Goal: Task Accomplishment & Management: Complete application form

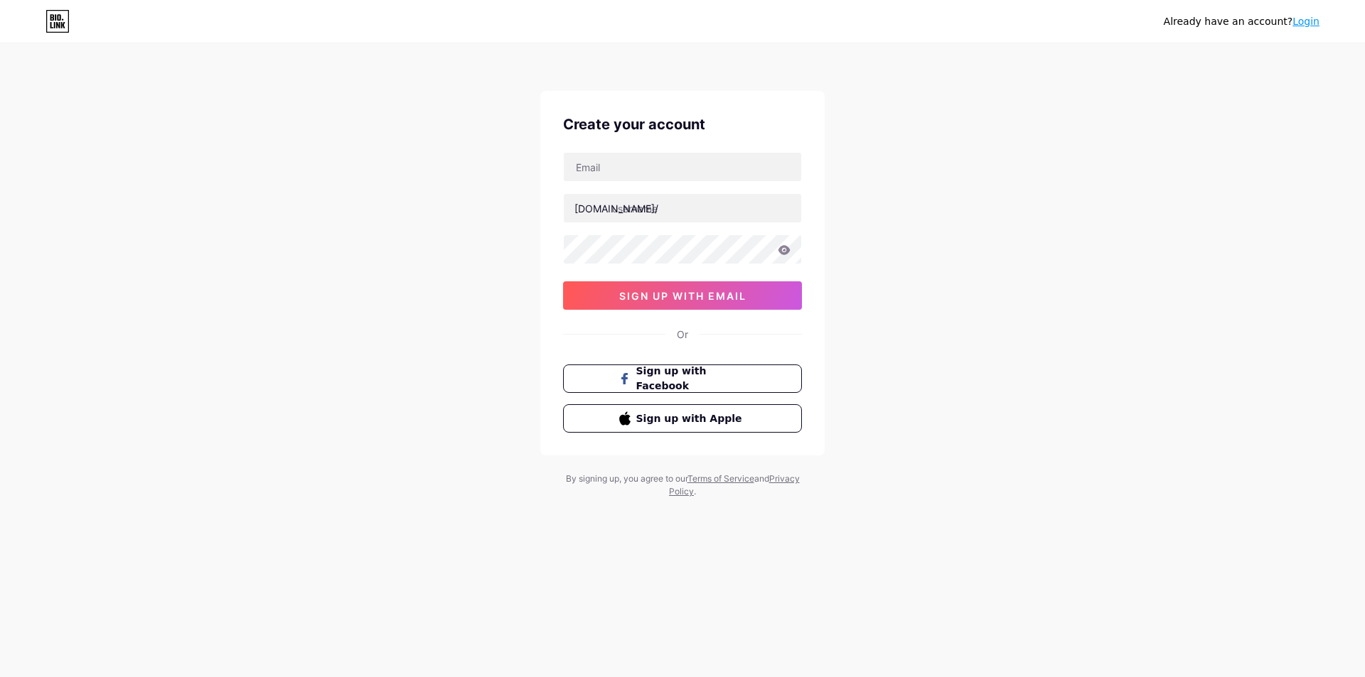
click at [633, 171] on input "text" at bounding box center [682, 167] width 237 height 28
type input "[EMAIL_ADDRESS][DOMAIN_NAME]"
click at [638, 207] on input "text" at bounding box center [682, 208] width 237 height 28
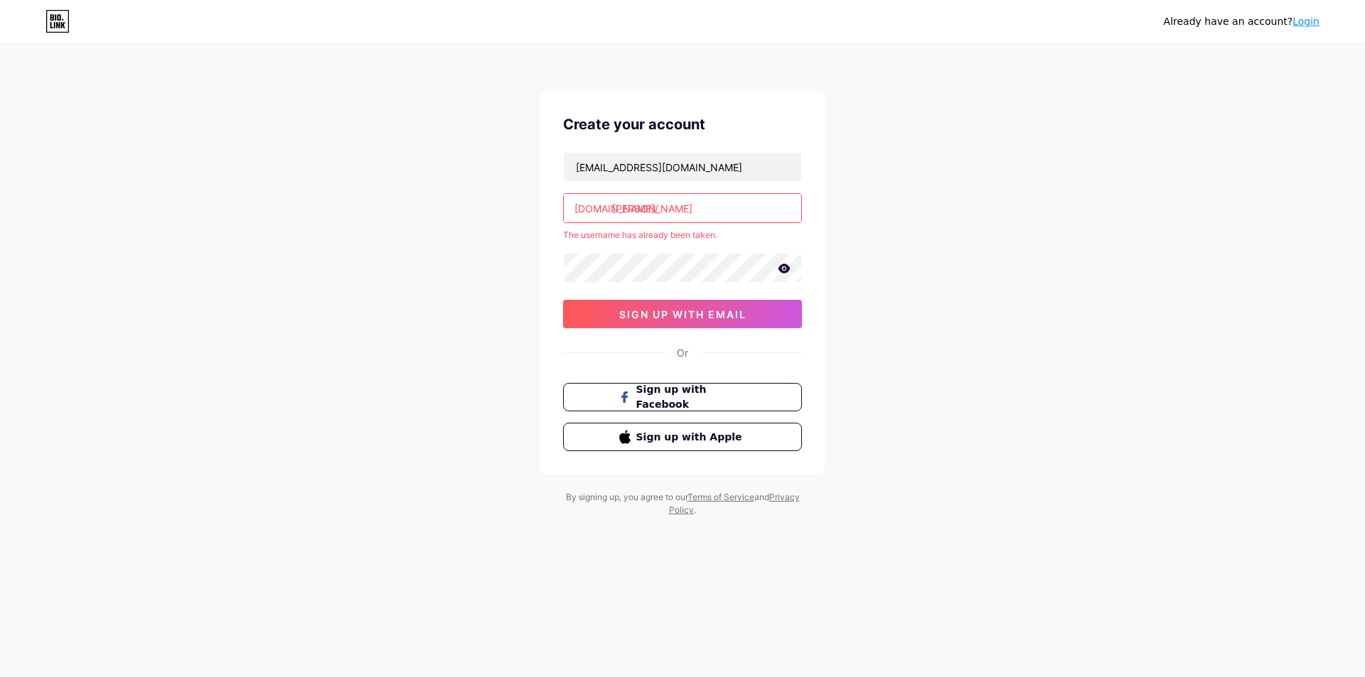
click at [783, 267] on icon at bounding box center [784, 269] width 13 height 10
click at [940, 247] on div "Already have an account? Login Create your account [EMAIL_ADDRESS][DOMAIN_NAME]…" at bounding box center [682, 281] width 1365 height 562
click at [696, 215] on input "[PERSON_NAME]" at bounding box center [682, 208] width 237 height 28
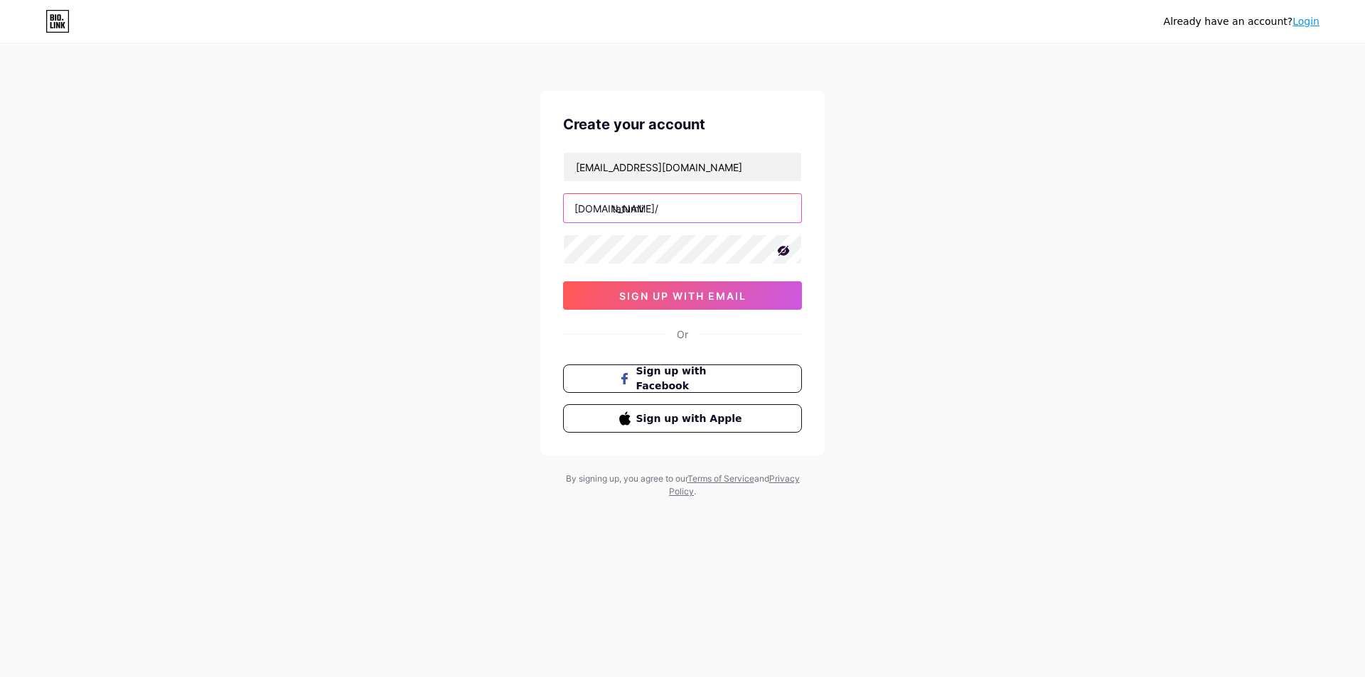
type input "tatumli"
click at [899, 245] on div "Already have an account? Login Create your account [EMAIL_ADDRESS][DOMAIN_NAME]…" at bounding box center [682, 272] width 1365 height 544
click at [381, 257] on div "Already have an account? Login Create your account [EMAIL_ADDRESS][DOMAIN_NAME]…" at bounding box center [682, 272] width 1365 height 544
click at [431, 195] on div "Already have an account? Login Create your account [EMAIL_ADDRESS][DOMAIN_NAME]…" at bounding box center [682, 272] width 1365 height 544
click at [632, 296] on span "sign up with email" at bounding box center [682, 296] width 127 height 12
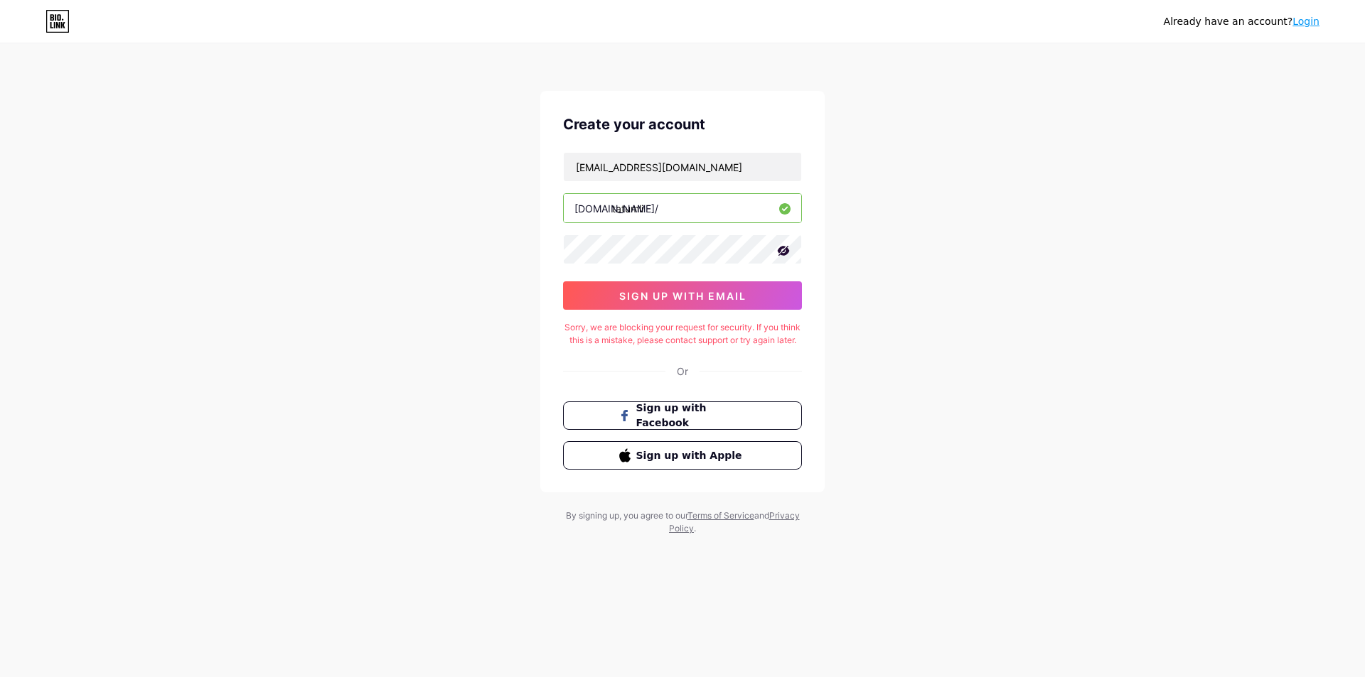
click at [397, 291] on div "Already have an account? Login Create your account [EMAIL_ADDRESS][DOMAIN_NAME]…" at bounding box center [682, 290] width 1365 height 581
click at [694, 299] on span "sign up with email" at bounding box center [682, 296] width 127 height 12
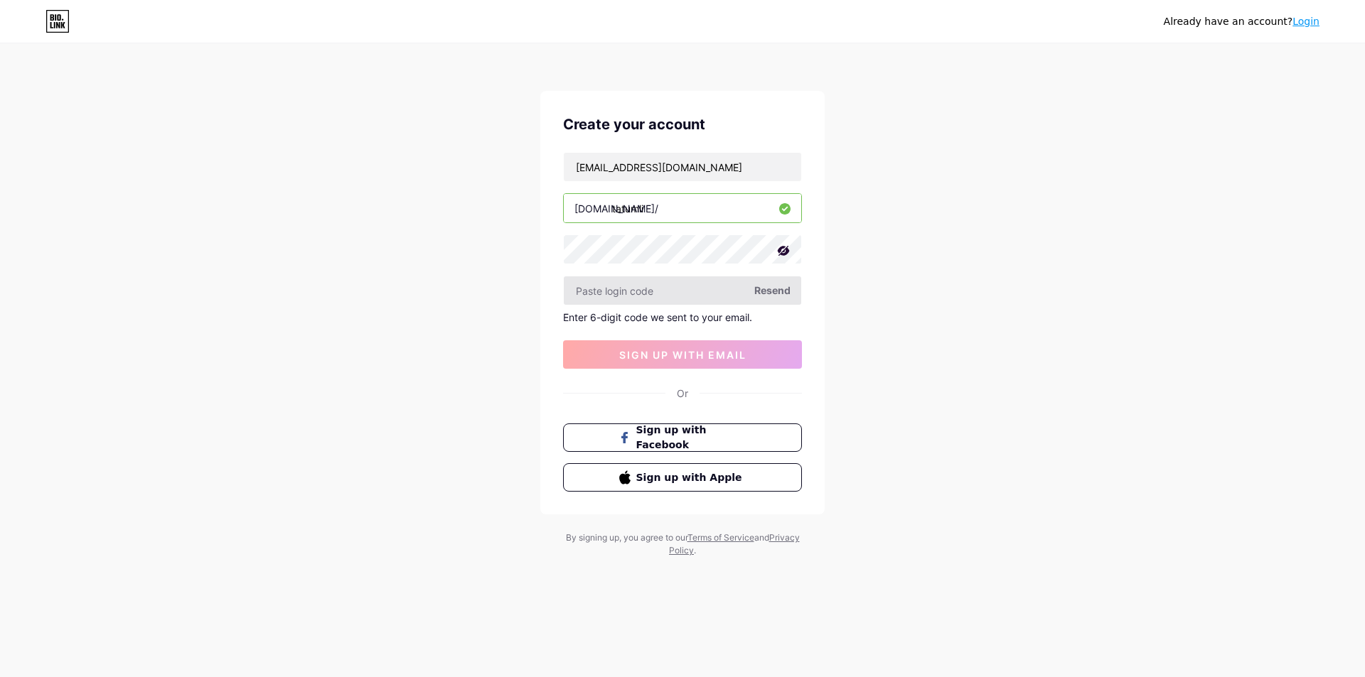
click at [674, 291] on input "text" at bounding box center [682, 291] width 237 height 28
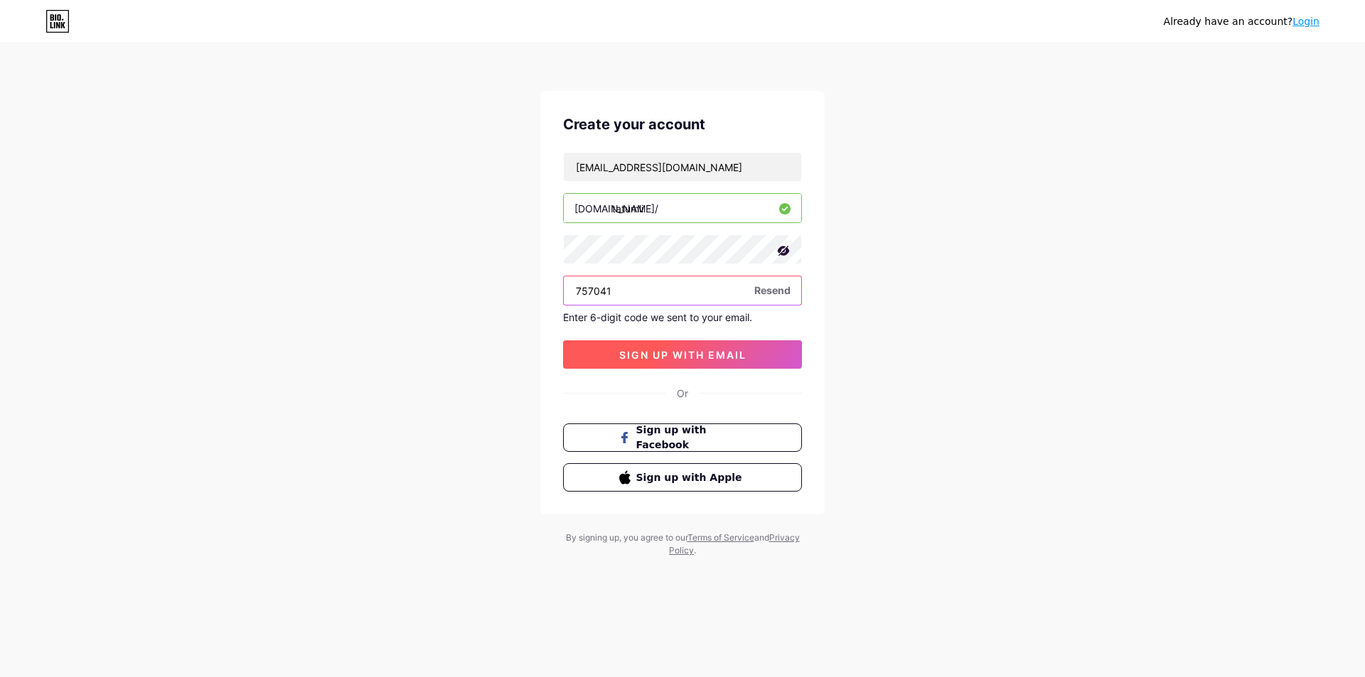
type input "757041"
click at [632, 354] on span "sign up with email" at bounding box center [682, 355] width 127 height 12
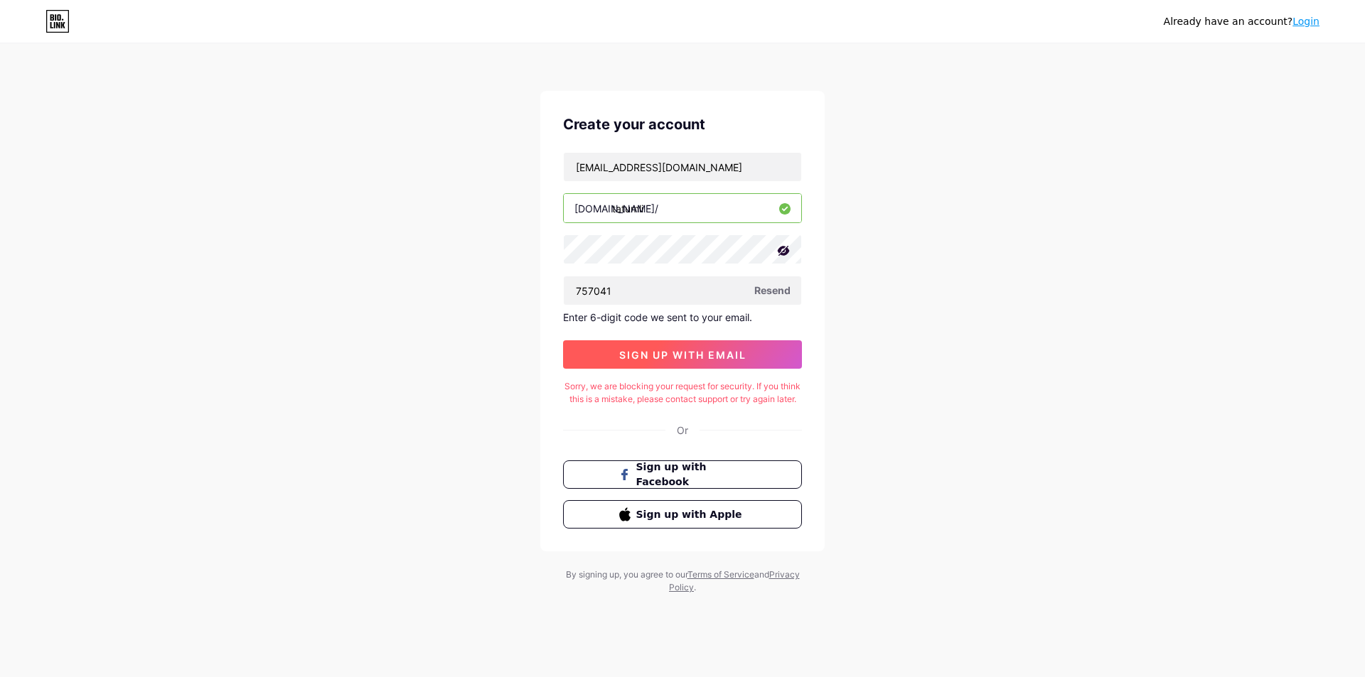
click at [705, 353] on span "sign up with email" at bounding box center [682, 355] width 127 height 12
click at [904, 328] on div "Already have an account? Login Create your account [EMAIL_ADDRESS][DOMAIN_NAME]…" at bounding box center [682, 320] width 1365 height 640
click at [707, 351] on span "sign up with email" at bounding box center [682, 355] width 127 height 12
click at [857, 337] on div "Already have an account? Login Create your account [EMAIL_ADDRESS][DOMAIN_NAME]…" at bounding box center [682, 320] width 1365 height 640
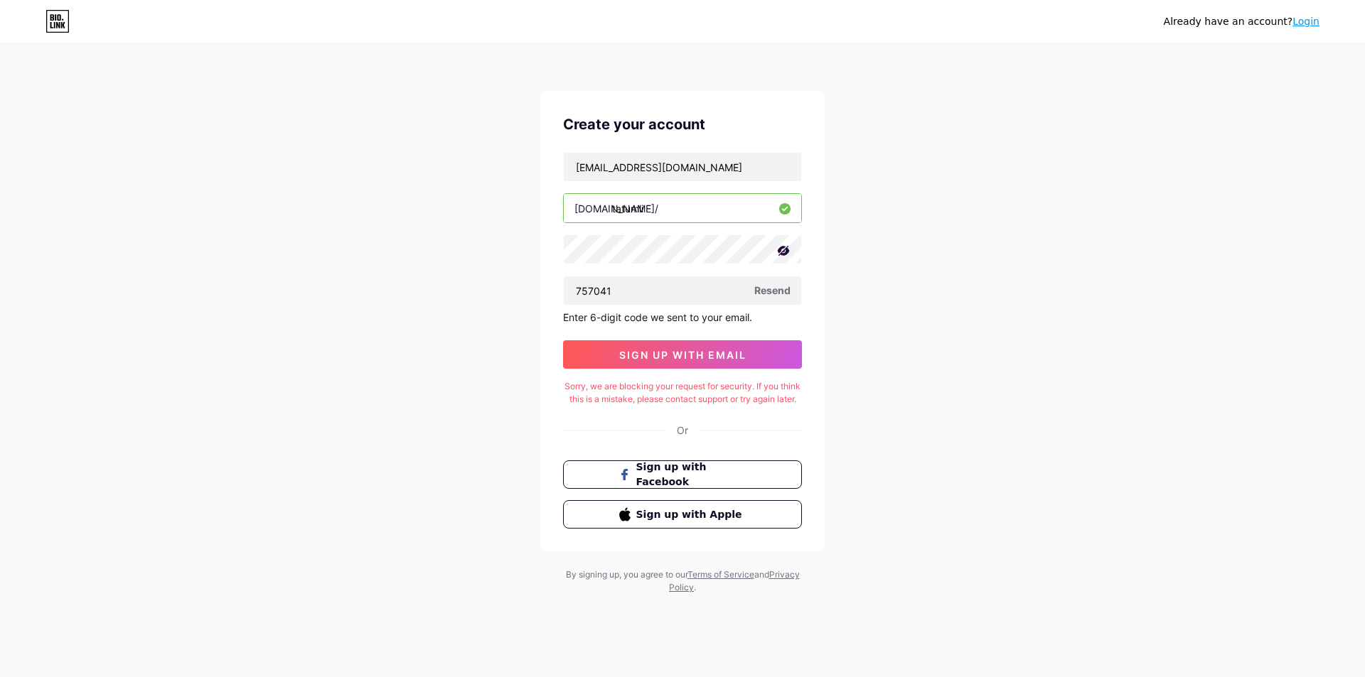
drag, startPoint x: 1159, startPoint y: 227, endPoint x: 1159, endPoint y: 17, distance: 209.7
click at [1159, 222] on div "Already have an account? Login Create your account [EMAIL_ADDRESS][DOMAIN_NAME]…" at bounding box center [682, 320] width 1365 height 640
